Goal: Information Seeking & Learning: Check status

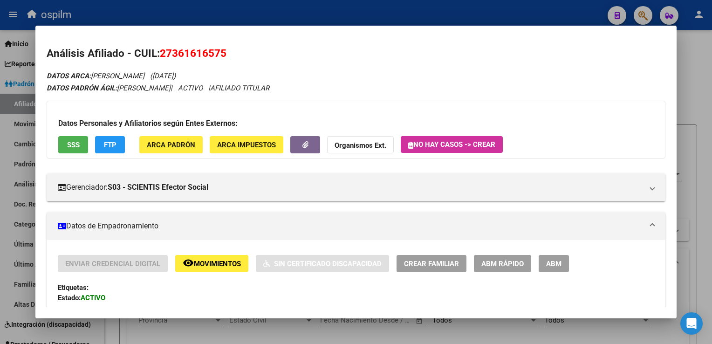
scroll to position [619, 0]
drag, startPoint x: 233, startPoint y: 51, endPoint x: 218, endPoint y: 48, distance: 15.2
click at [218, 48] on h2 "Análisis Afiliado - CUIL: 27361616575" at bounding box center [356, 54] width 618 height 16
click at [707, 145] on div at bounding box center [356, 172] width 712 height 344
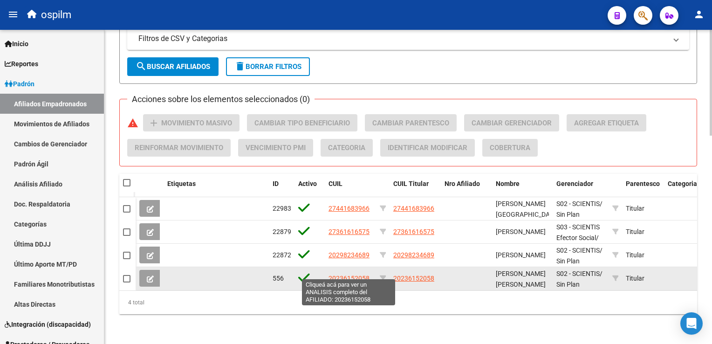
click at [346, 274] on span "20236152058" at bounding box center [348, 277] width 41 height 7
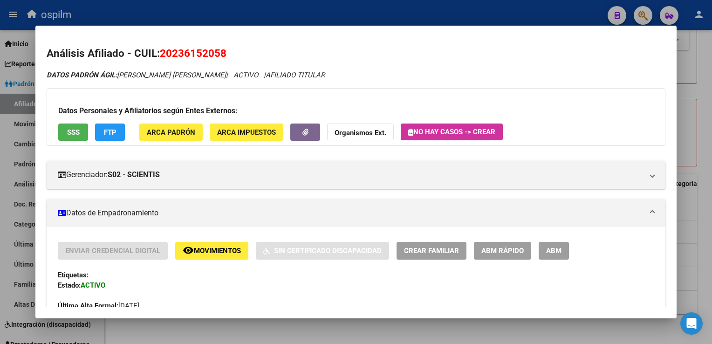
drag, startPoint x: 236, startPoint y: 51, endPoint x: 160, endPoint y: 58, distance: 75.8
click at [160, 58] on h2 "Análisis Afiliado - CUIL: 20236152058" at bounding box center [356, 54] width 618 height 16
click at [71, 123] on button "SSS" at bounding box center [73, 131] width 30 height 17
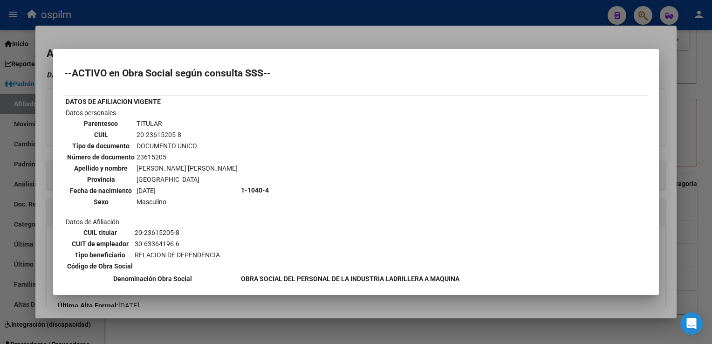
scroll to position [48, 0]
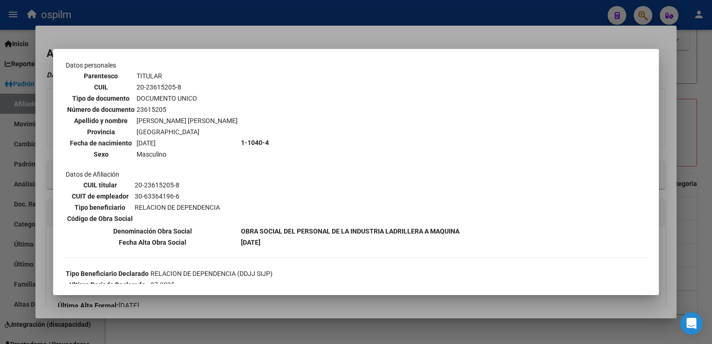
drag, startPoint x: 664, startPoint y: 115, endPoint x: 669, endPoint y: 140, distance: 25.7
click at [669, 140] on div at bounding box center [356, 172] width 712 height 344
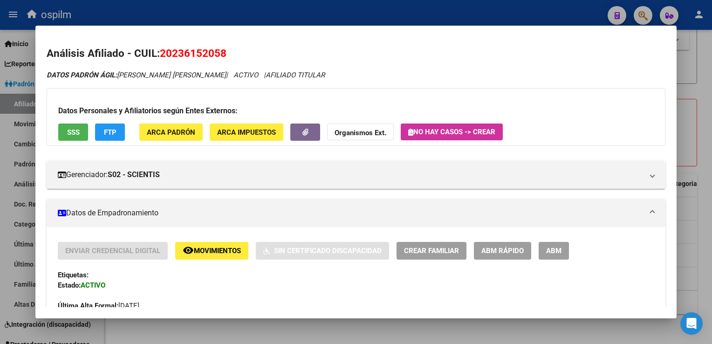
click at [102, 138] on button "FTP" at bounding box center [110, 131] width 30 height 17
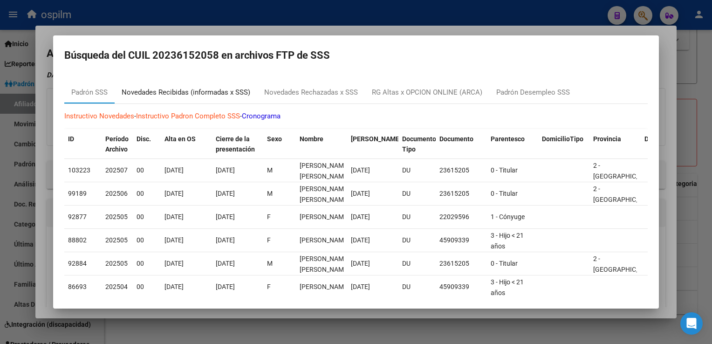
click at [195, 95] on div "Novedades Recibidas (informadas x SSS)" at bounding box center [186, 92] width 129 height 11
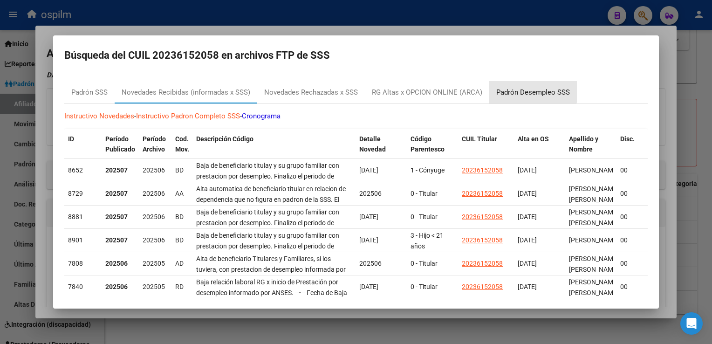
click at [519, 86] on div "Padrón Desempleo SSS" at bounding box center [533, 92] width 88 height 22
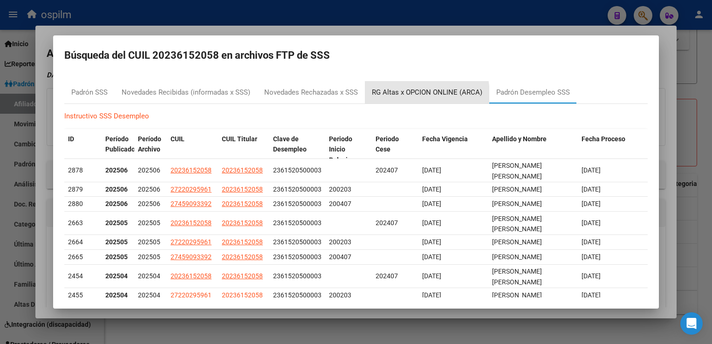
click at [385, 96] on div "RG Altas x OPCION ONLINE (ARCA)" at bounding box center [427, 92] width 110 height 11
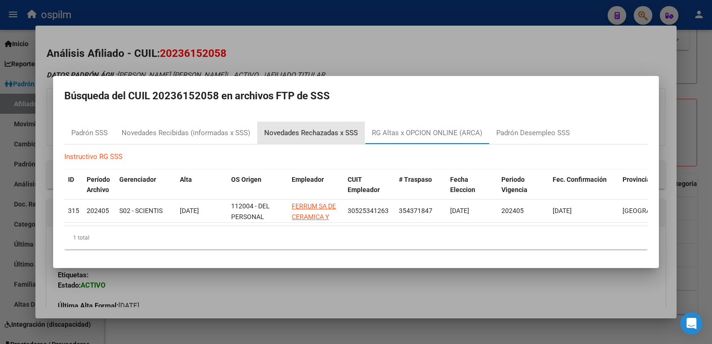
click at [320, 132] on div "Novedades Rechazadas x SSS" at bounding box center [311, 133] width 94 height 11
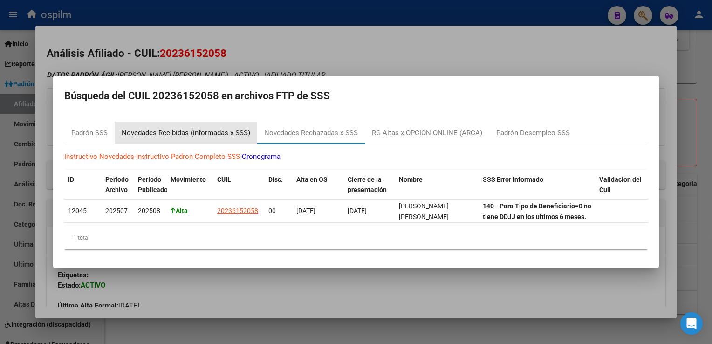
click at [180, 129] on div "Novedades Recibidas (informadas x SSS)" at bounding box center [186, 133] width 129 height 11
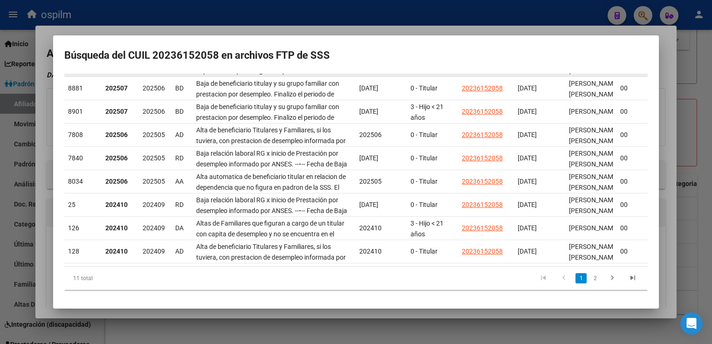
scroll to position [0, 0]
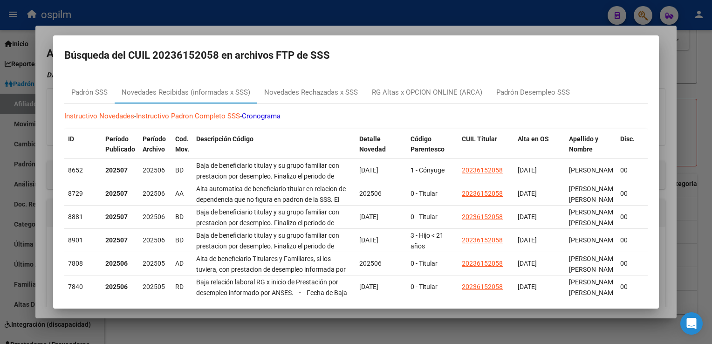
click at [161, 26] on div at bounding box center [356, 172] width 712 height 344
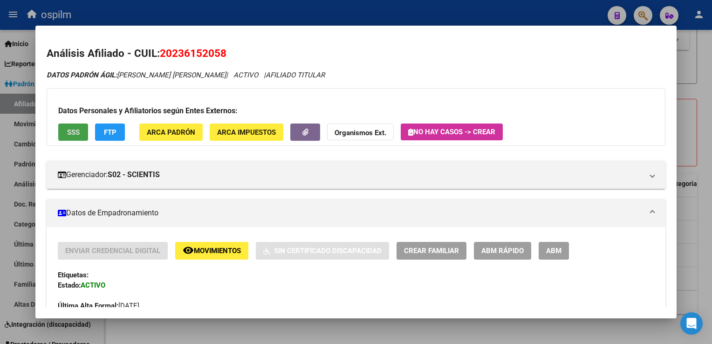
click at [73, 133] on span "SSS" at bounding box center [73, 132] width 13 height 8
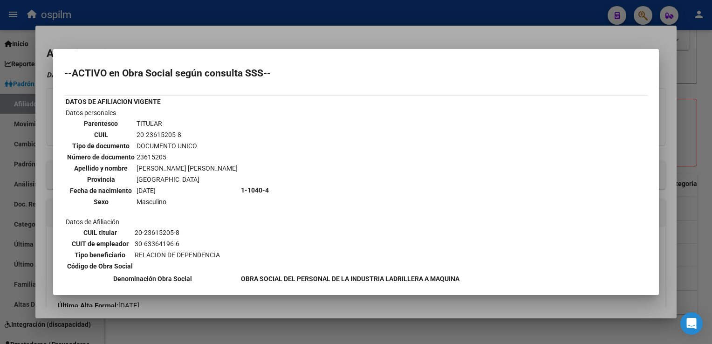
click at [236, 32] on div at bounding box center [356, 172] width 712 height 344
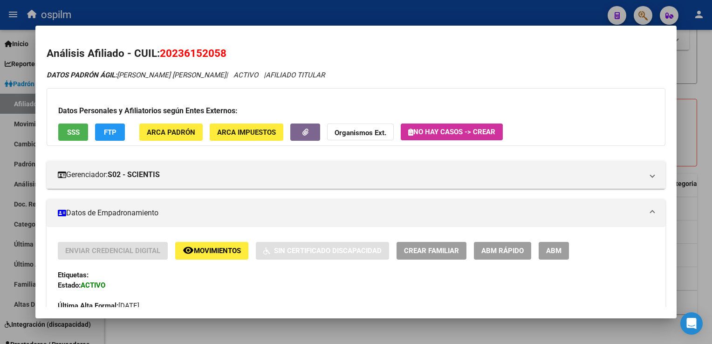
click at [696, 124] on div at bounding box center [356, 172] width 712 height 344
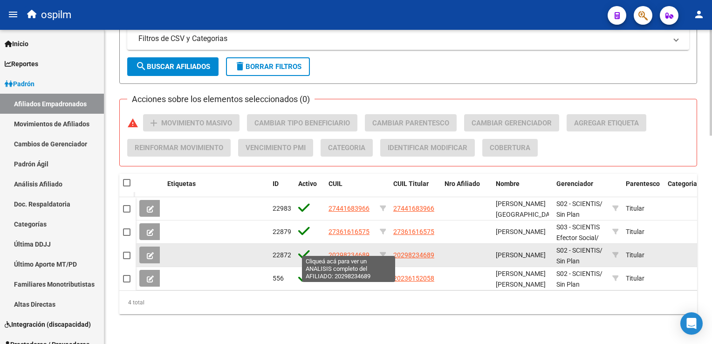
click at [350, 251] on span "20298234689" at bounding box center [348, 254] width 41 height 7
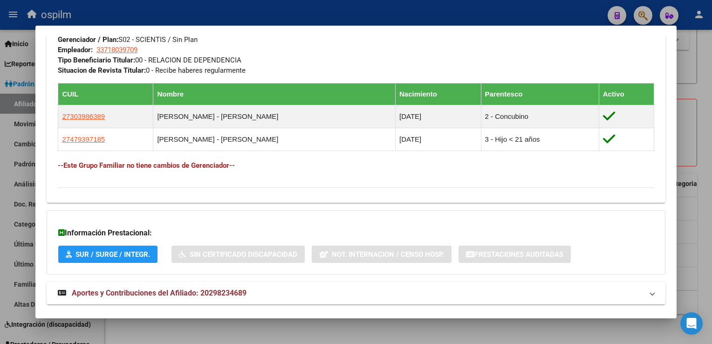
scroll to position [475, 0]
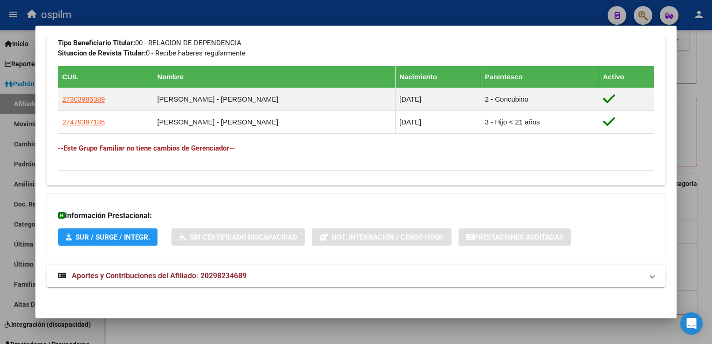
click at [136, 273] on span "Aportes y Contribuciones del Afiliado: 20298234689" at bounding box center [159, 275] width 175 height 9
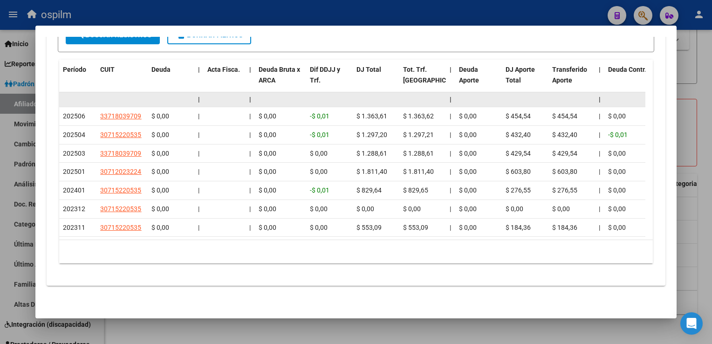
scroll to position [0, 0]
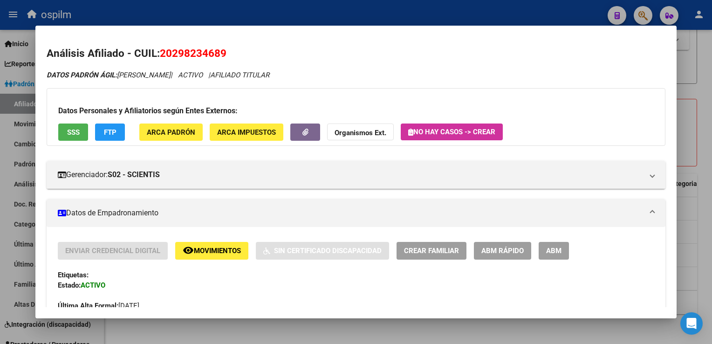
drag, startPoint x: 238, startPoint y: 53, endPoint x: 162, endPoint y: 58, distance: 76.5
click at [162, 58] on h2 "Análisis Afiliado - CUIL: 20298234689" at bounding box center [356, 54] width 618 height 16
copy span "20298234689"
click at [67, 133] on span "SSS" at bounding box center [73, 132] width 13 height 8
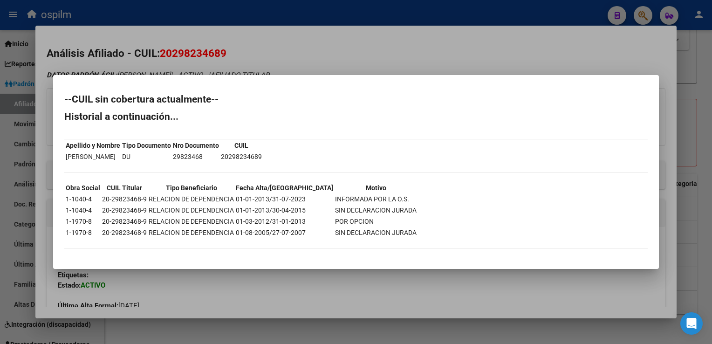
click at [349, 31] on div at bounding box center [356, 172] width 712 height 344
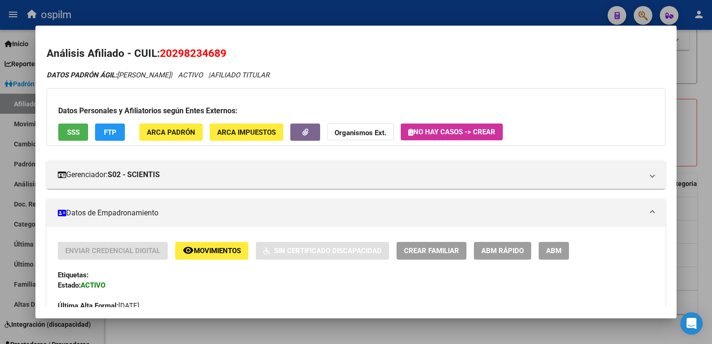
click at [114, 131] on span "FTP" at bounding box center [110, 132] width 13 height 8
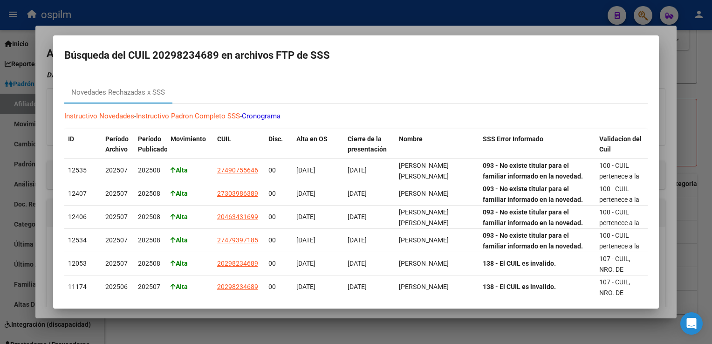
click at [219, 30] on div at bounding box center [356, 172] width 712 height 344
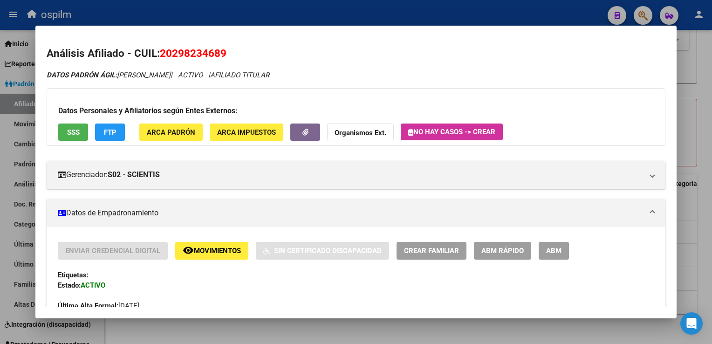
click at [156, 127] on button "ARCA Padrón" at bounding box center [170, 131] width 63 height 17
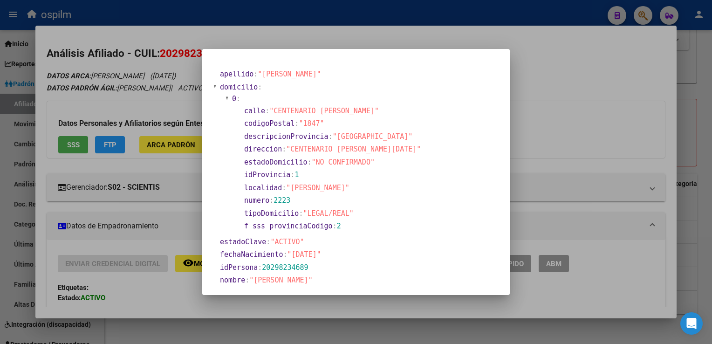
click at [418, 33] on div at bounding box center [356, 172] width 712 height 344
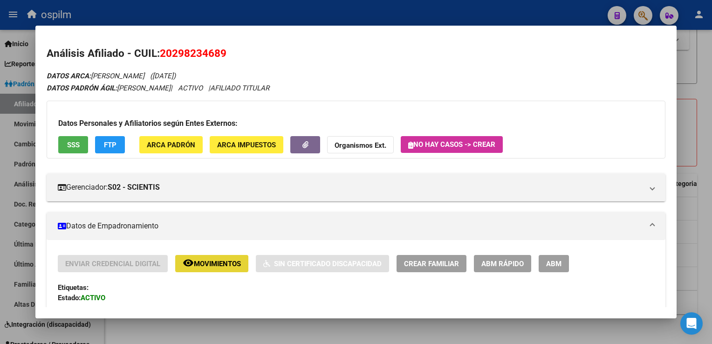
click at [218, 260] on span "Movimientos" at bounding box center [217, 263] width 47 height 8
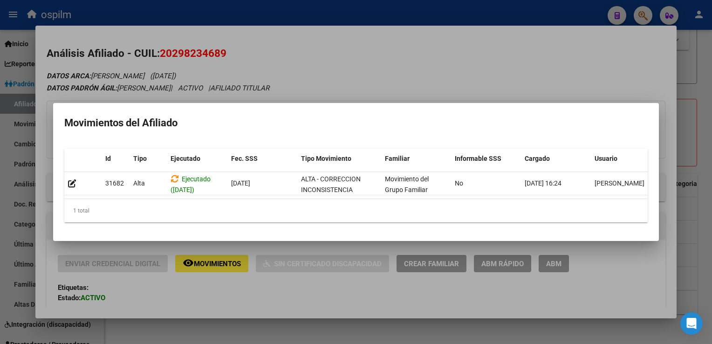
click at [435, 89] on div at bounding box center [356, 172] width 712 height 344
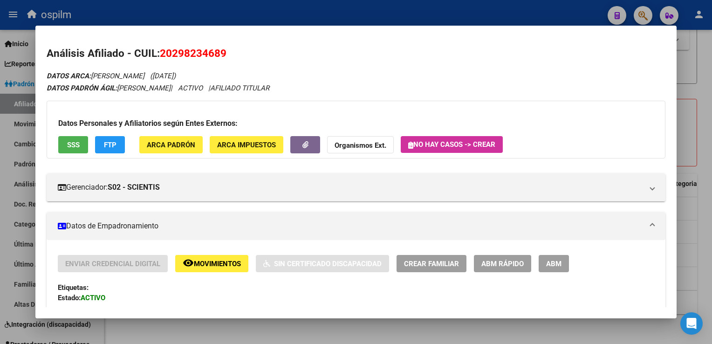
click at [697, 202] on div at bounding box center [356, 172] width 712 height 344
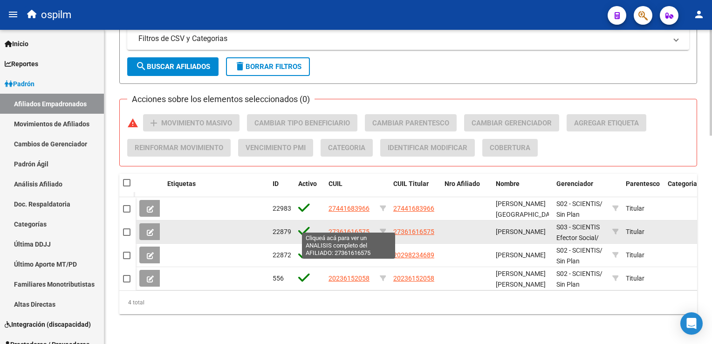
click at [342, 228] on span "27361616575" at bounding box center [348, 231] width 41 height 7
type textarea "27361616575"
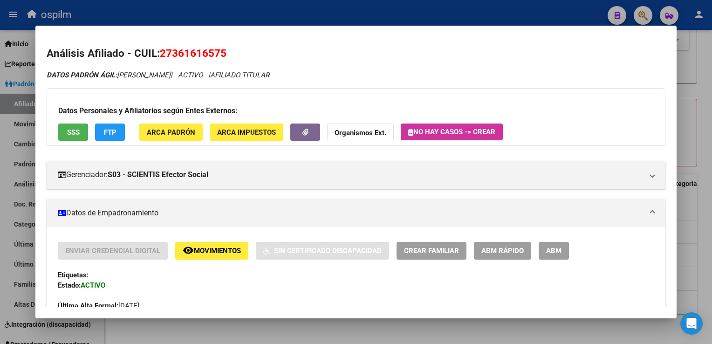
click at [71, 136] on span "SSS" at bounding box center [73, 132] width 13 height 8
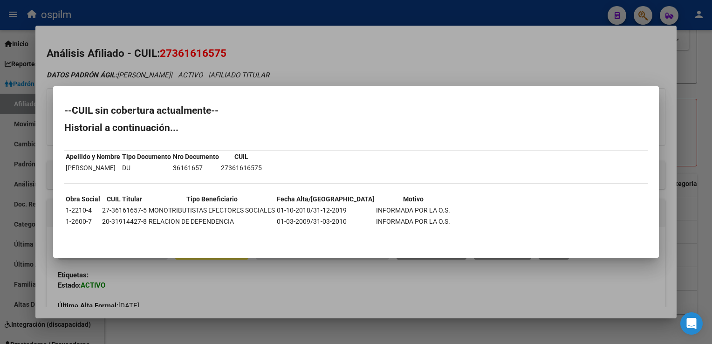
click at [282, 51] on div at bounding box center [356, 172] width 712 height 344
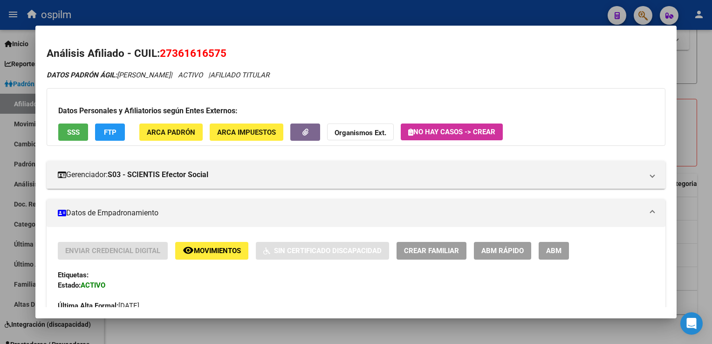
click at [114, 131] on span "FTP" at bounding box center [110, 132] width 13 height 8
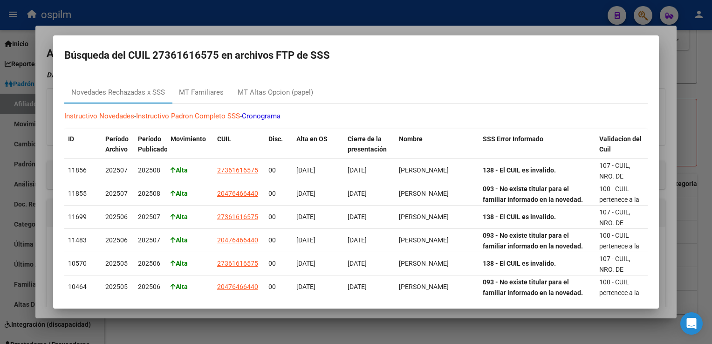
click at [408, 29] on div at bounding box center [356, 172] width 712 height 344
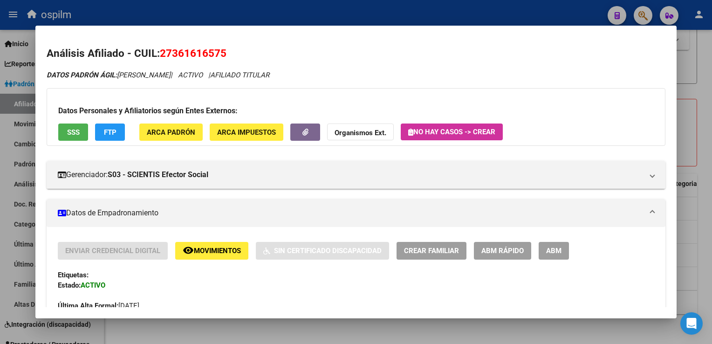
click at [153, 133] on span "ARCA Padrón" at bounding box center [171, 132] width 48 height 8
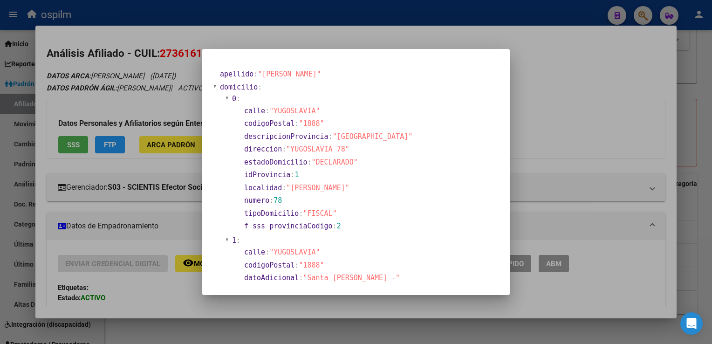
click at [555, 84] on div at bounding box center [356, 172] width 712 height 344
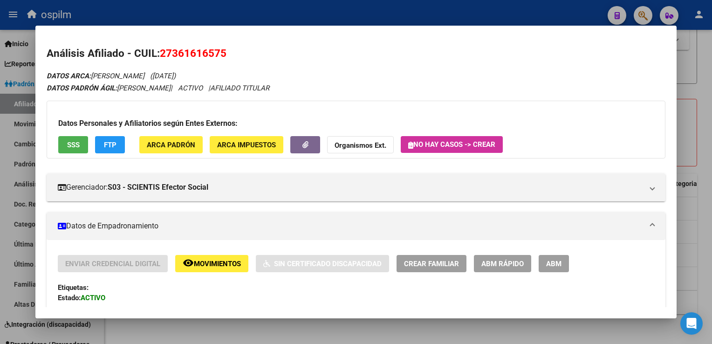
drag, startPoint x: 230, startPoint y: 51, endPoint x: 162, endPoint y: 57, distance: 67.8
click at [162, 57] on h2 "Análisis Afiliado - CUIL: 27361616575" at bounding box center [356, 54] width 618 height 16
copy span "27361616575"
click at [69, 138] on button "SSS" at bounding box center [73, 144] width 30 height 17
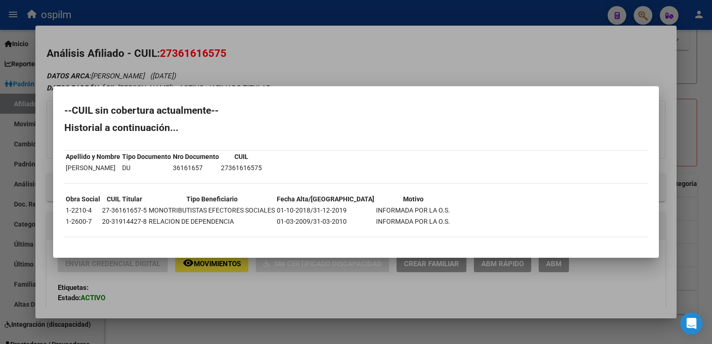
click at [275, 49] on div at bounding box center [356, 172] width 712 height 344
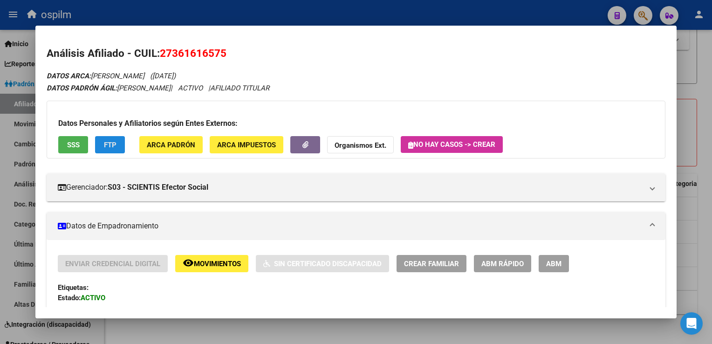
click at [99, 145] on button "FTP" at bounding box center [110, 144] width 30 height 17
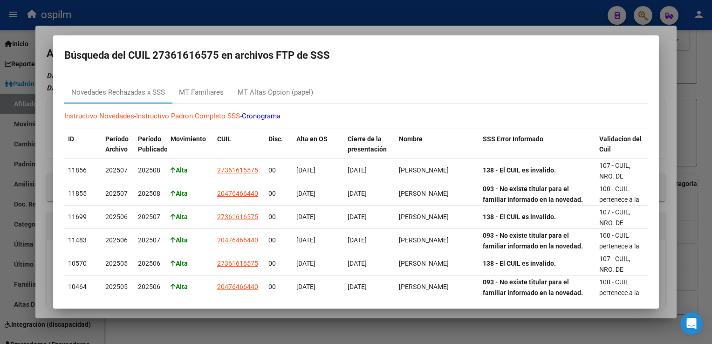
drag, startPoint x: 166, startPoint y: 54, endPoint x: 212, endPoint y: 54, distance: 46.6
click at [212, 54] on h2 "Búsqueda del CUIL 27361616575 en archivos FTP de SSS" at bounding box center [355, 56] width 583 height 18
copy h2 "36161657"
click at [343, 27] on div at bounding box center [356, 172] width 712 height 344
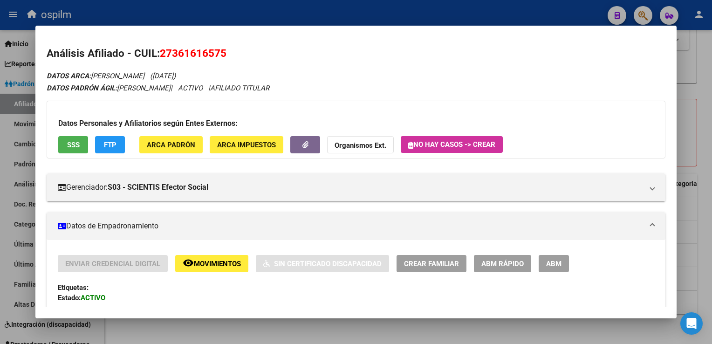
click at [700, 162] on div at bounding box center [356, 172] width 712 height 344
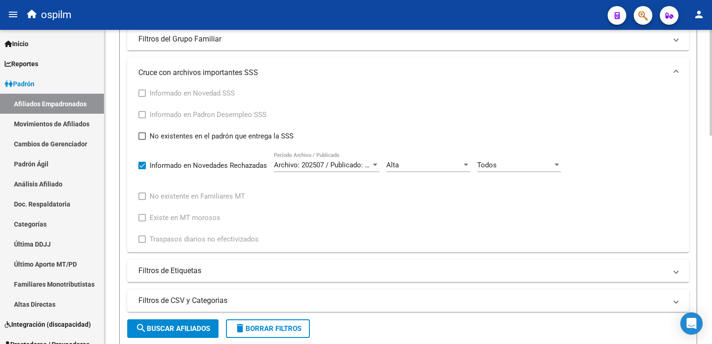
scroll to position [341, 0]
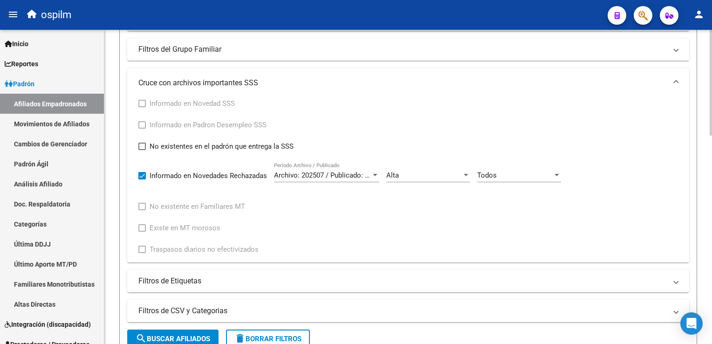
click at [708, 150] on div "PADRON -> Afiliados Empadronados (alt+a) add Crear Afiliado file_download Expor…" at bounding box center [409, 151] width 610 height 927
click at [414, 177] on div "Alta" at bounding box center [423, 175] width 75 height 8
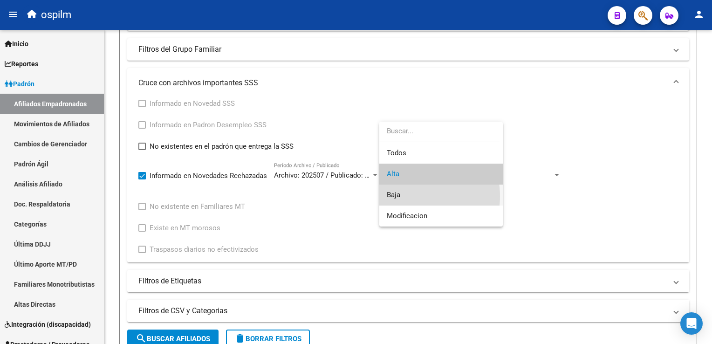
click at [407, 196] on span "Baja" at bounding box center [441, 194] width 109 height 21
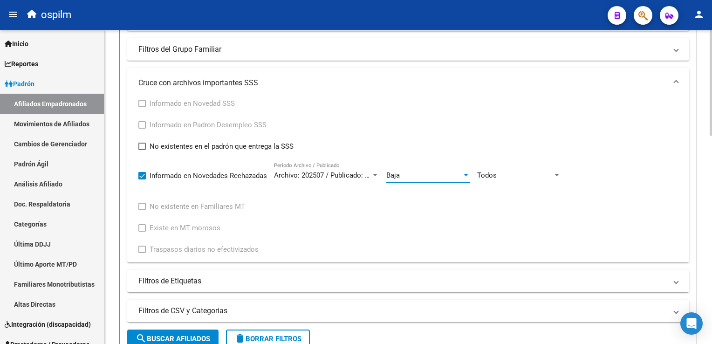
click at [175, 339] on span "search Buscar Afiliados" at bounding box center [173, 338] width 75 height 8
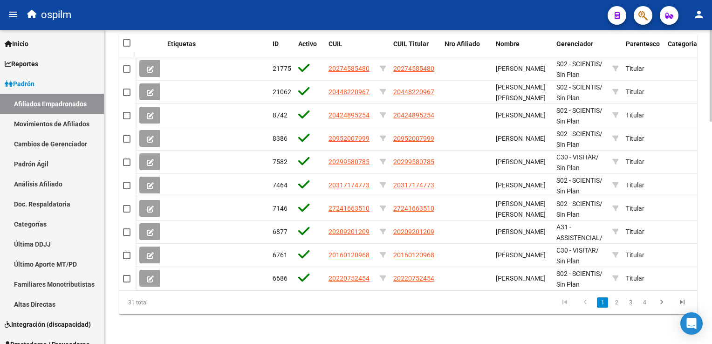
scroll to position [758, 0]
click at [711, 271] on html "menu ospilm person Firma Express Inicio Calendario SSS Instructivos Contacto OS…" at bounding box center [356, 172] width 712 height 344
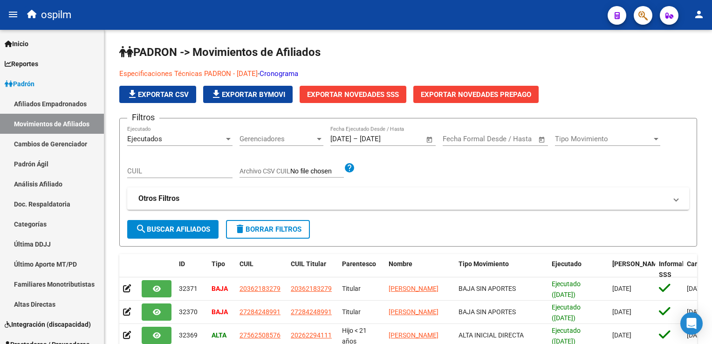
click at [632, 16] on div at bounding box center [639, 15] width 26 height 19
click at [646, 16] on icon "button" at bounding box center [642, 15] width 9 height 11
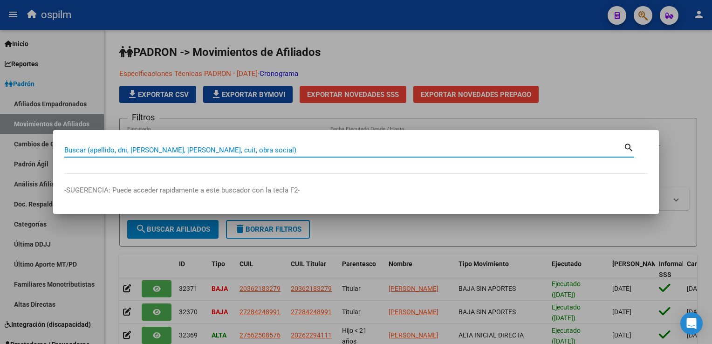
paste input "20305153053"
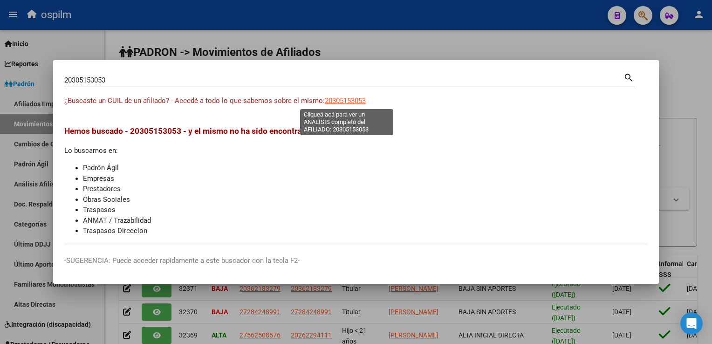
click at [345, 104] on span "20305153053" at bounding box center [345, 100] width 41 height 8
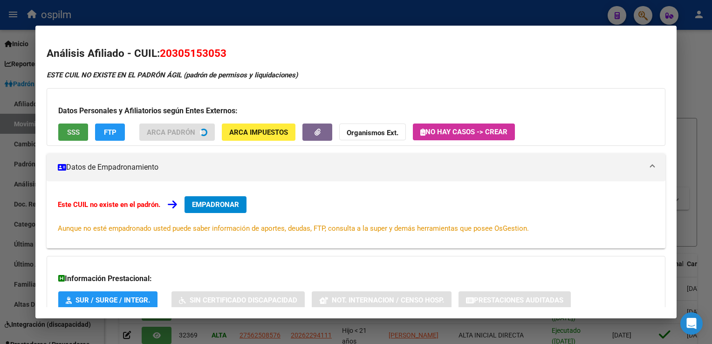
click at [68, 132] on span "SSS" at bounding box center [73, 132] width 13 height 8
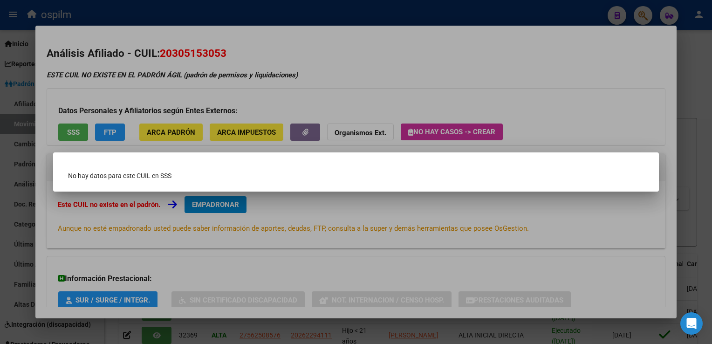
click at [277, 36] on div at bounding box center [356, 172] width 712 height 344
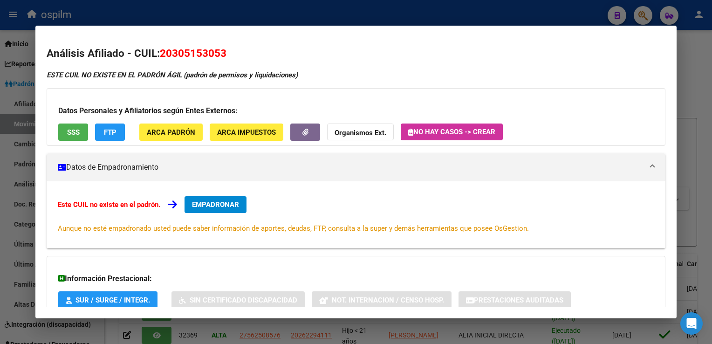
click at [104, 132] on span "FTP" at bounding box center [110, 132] width 13 height 8
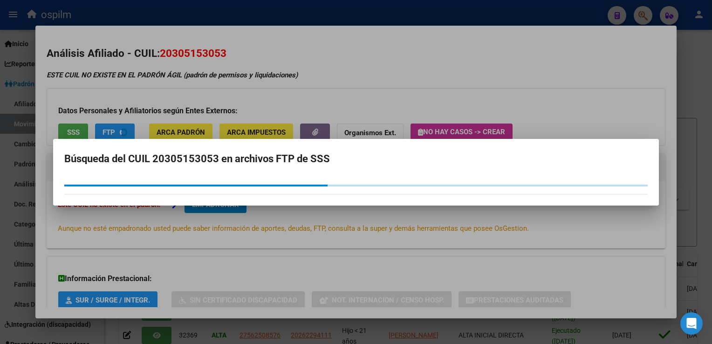
click at [293, 61] on div at bounding box center [356, 172] width 712 height 344
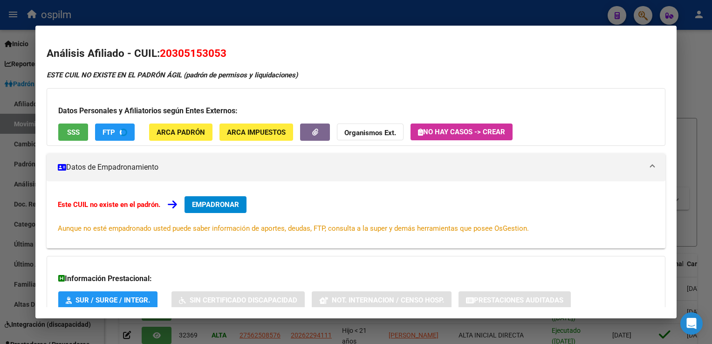
drag, startPoint x: 233, startPoint y: 53, endPoint x: 160, endPoint y: 57, distance: 72.8
click at [160, 57] on h2 "Análisis Afiliado - CUIL: 20305153053" at bounding box center [356, 54] width 618 height 16
copy span "20305153053"
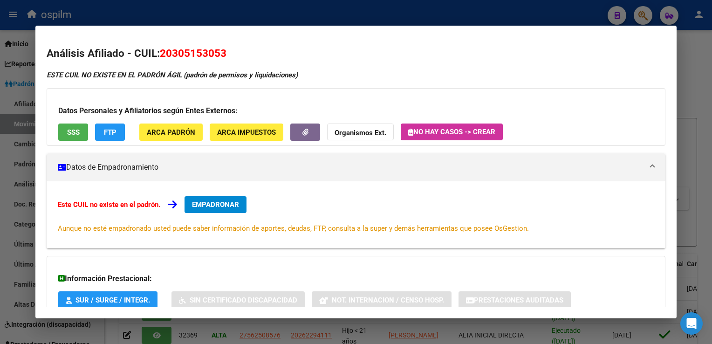
copy span "20305153053"
click at [177, 10] on div at bounding box center [356, 172] width 712 height 344
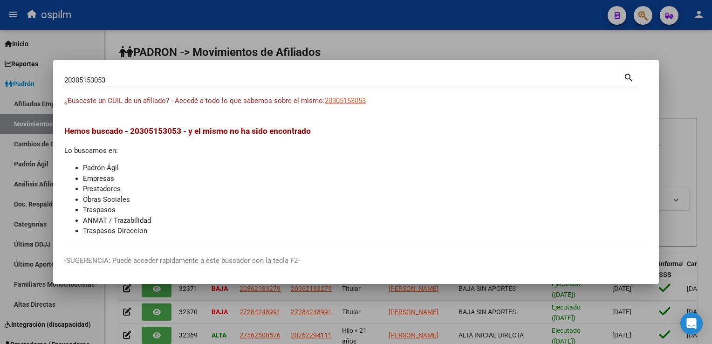
drag, startPoint x: 117, startPoint y: 77, endPoint x: 0, endPoint y: 77, distance: 117.4
click at [0, 78] on html "menu ospilm person Firma Express Inicio Calendario SSS Instructivos Contacto OS…" at bounding box center [356, 172] width 712 height 344
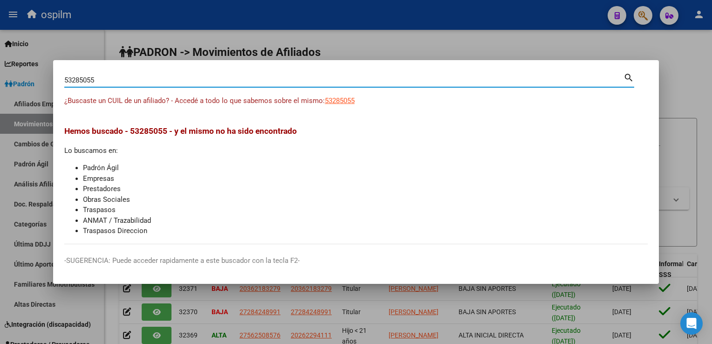
type input "53285055"
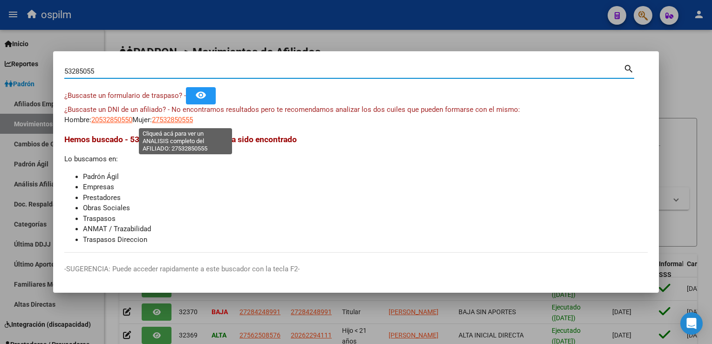
click at [187, 118] on span "27532850555" at bounding box center [172, 120] width 41 height 8
type textarea "27532850555"
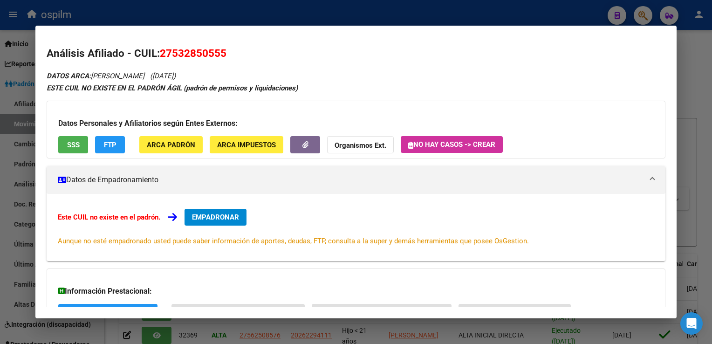
click at [78, 136] on button "SSS" at bounding box center [73, 144] width 30 height 17
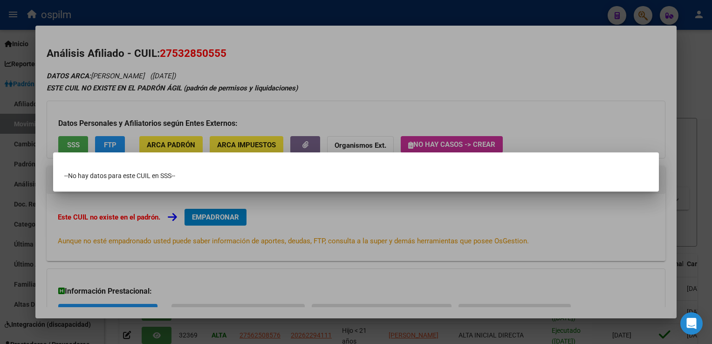
click at [418, 62] on div at bounding box center [356, 172] width 712 height 344
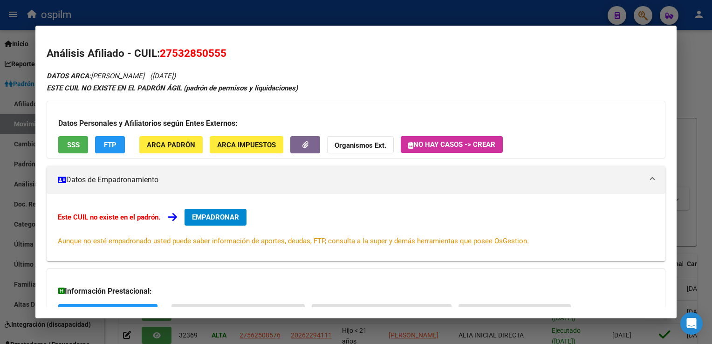
click at [346, 145] on strong "Organismos Ext." at bounding box center [360, 145] width 52 height 8
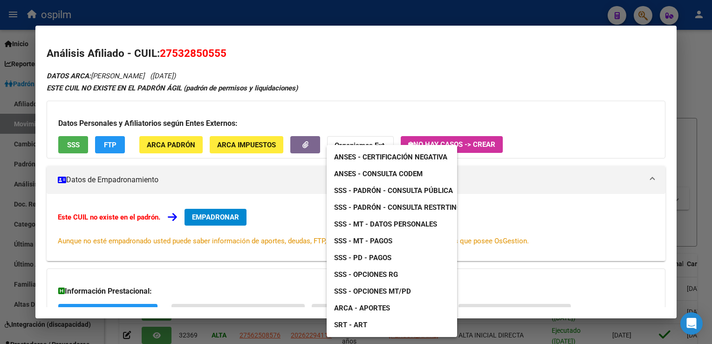
click at [387, 208] on span "SSS - Padrón - Consulta Restrtingida" at bounding box center [403, 207] width 138 height 8
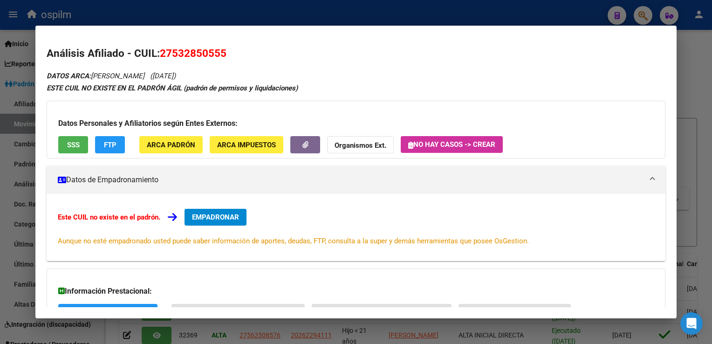
click at [241, 11] on div at bounding box center [356, 172] width 712 height 344
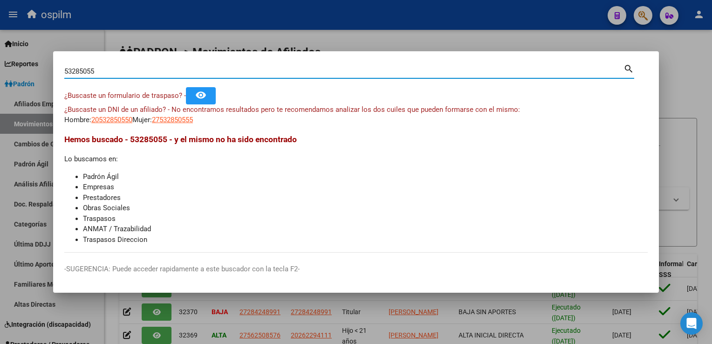
drag, startPoint x: 101, startPoint y: 75, endPoint x: 78, endPoint y: 84, distance: 24.6
click at [61, 75] on mat-dialog-content "53285055 Buscar (apellido, dni, cuil, nro traspaso, cuit, obra social) search ¿…" at bounding box center [355, 157] width 605 height 190
type input "30515305"
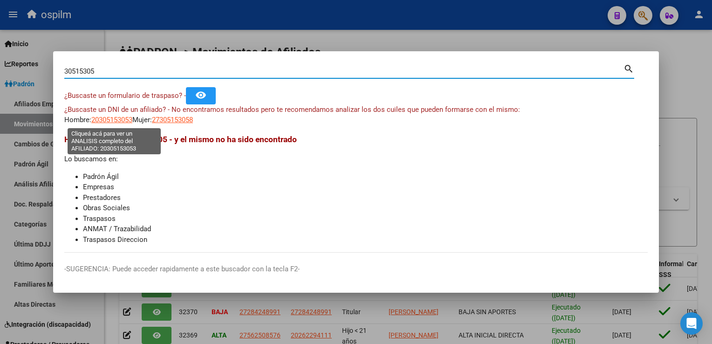
click at [120, 122] on span "20305153053" at bounding box center [111, 120] width 41 height 8
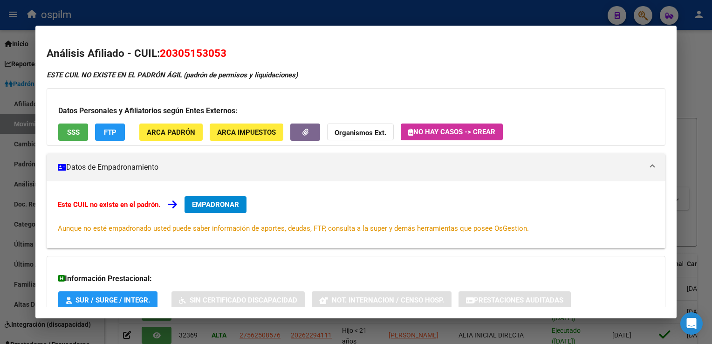
click at [73, 131] on span "SSS" at bounding box center [73, 132] width 13 height 8
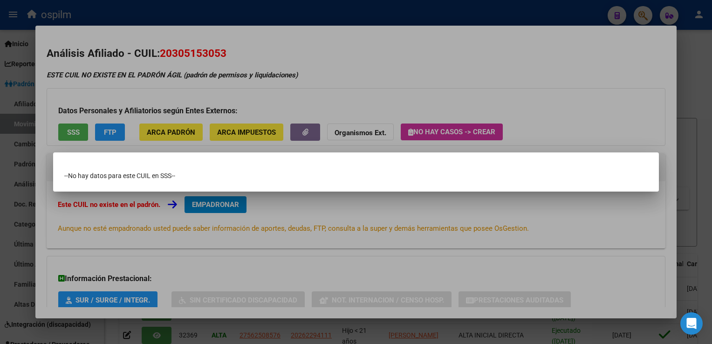
click at [329, 66] on div at bounding box center [356, 172] width 712 height 344
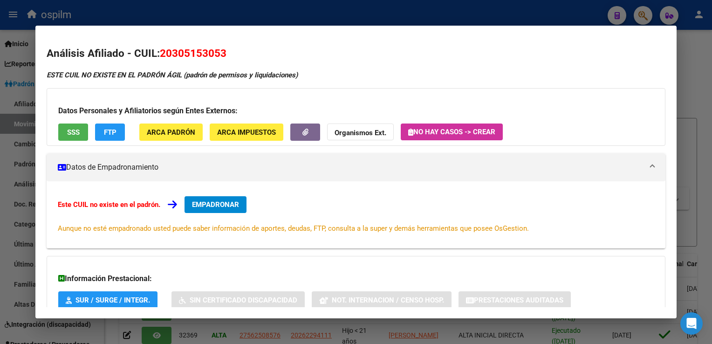
click at [174, 129] on span "ARCA Padrón" at bounding box center [171, 132] width 48 height 8
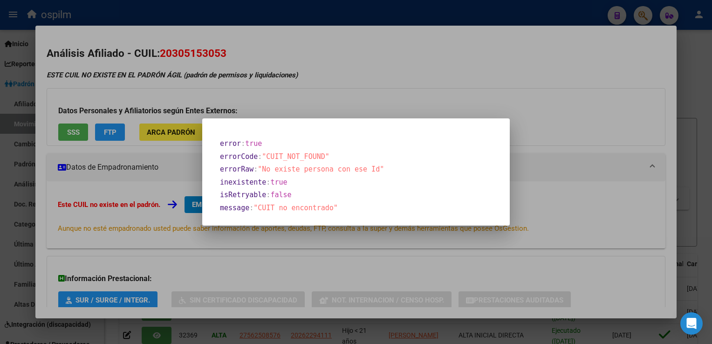
click at [412, 57] on div at bounding box center [356, 172] width 712 height 344
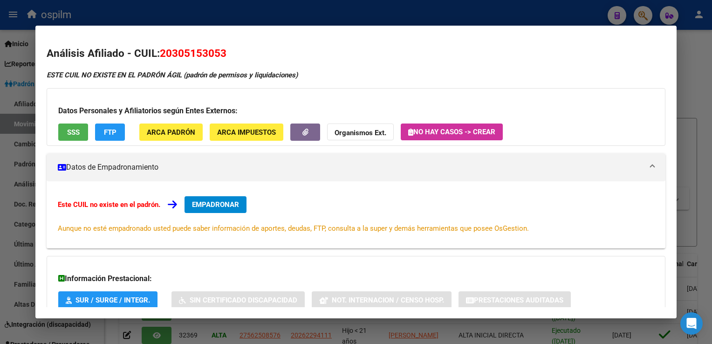
click at [695, 90] on div at bounding box center [356, 172] width 712 height 344
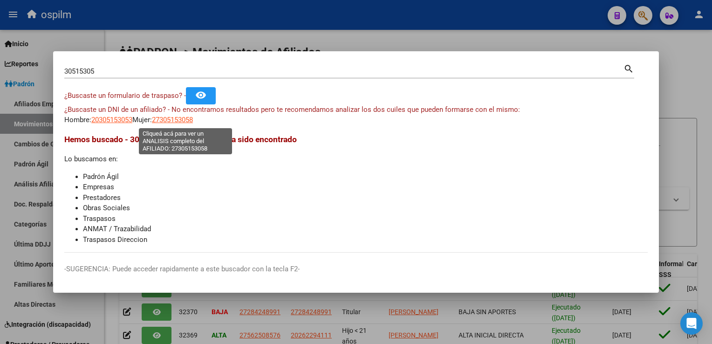
click at [185, 122] on span "27305153058" at bounding box center [172, 120] width 41 height 8
type textarea "27305153058"
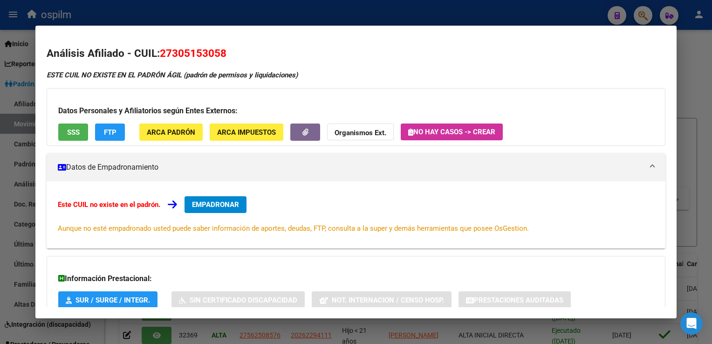
click at [76, 128] on span "SSS" at bounding box center [73, 132] width 13 height 8
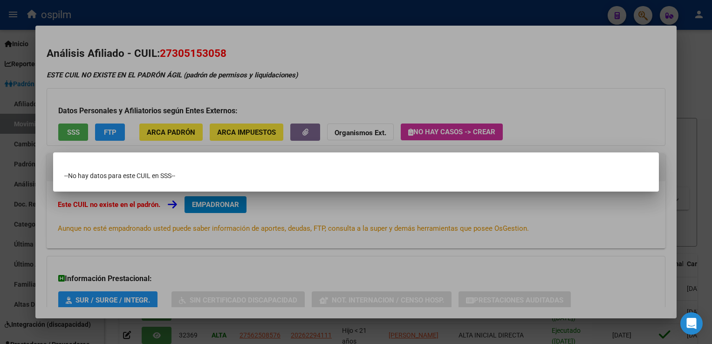
click at [405, 46] on div at bounding box center [356, 172] width 712 height 344
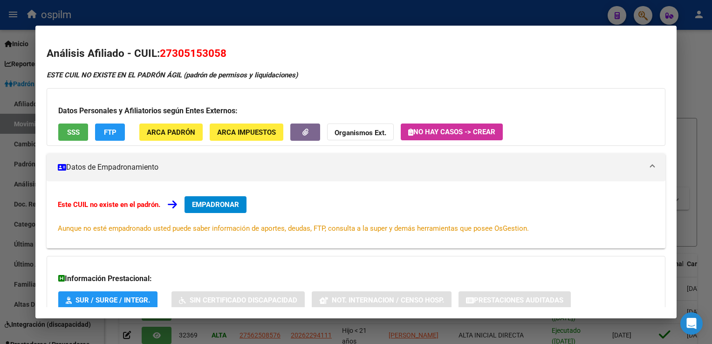
click at [703, 70] on div at bounding box center [356, 172] width 712 height 344
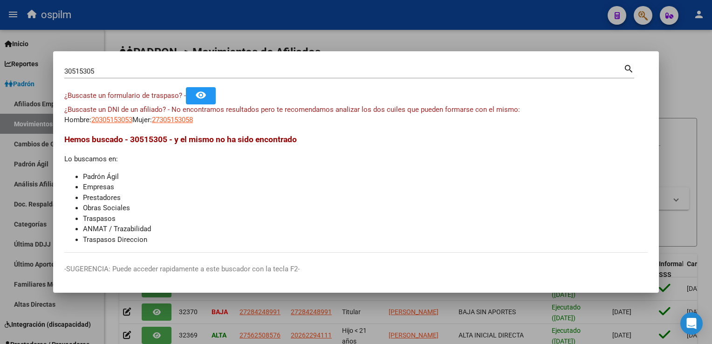
click at [703, 70] on div at bounding box center [356, 172] width 712 height 344
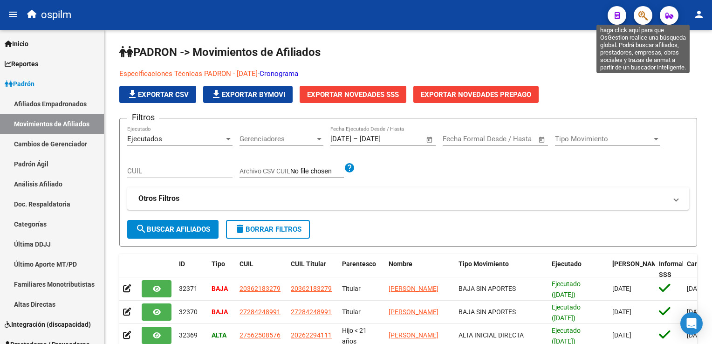
click at [640, 15] on icon "button" at bounding box center [642, 15] width 9 height 11
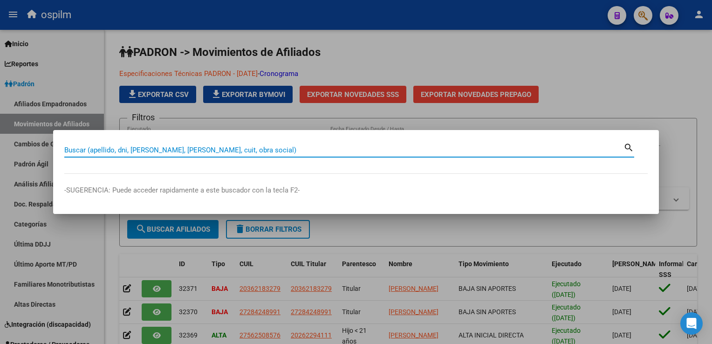
paste input "36161657"
type input "36161657"
